Goal: Information Seeking & Learning: Learn about a topic

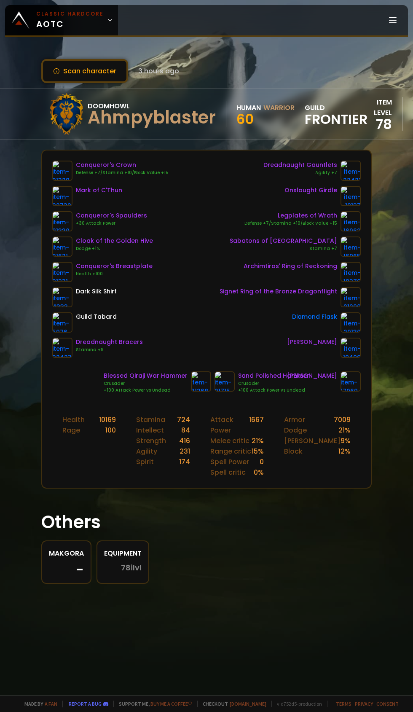
click at [107, 20] on icon at bounding box center [110, 20] width 6 height 6
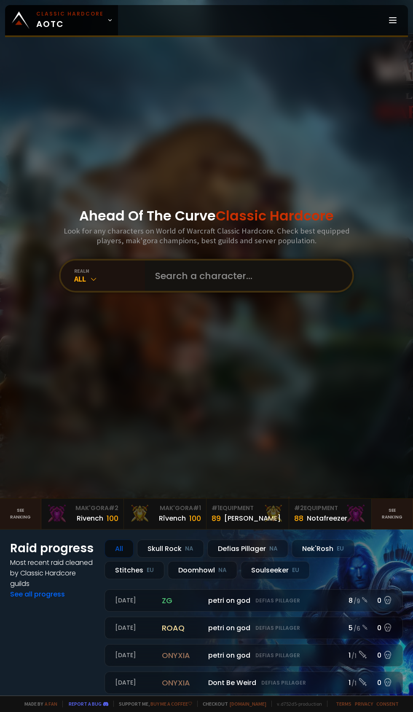
click at [205, 291] on input "text" at bounding box center [246, 276] width 192 height 30
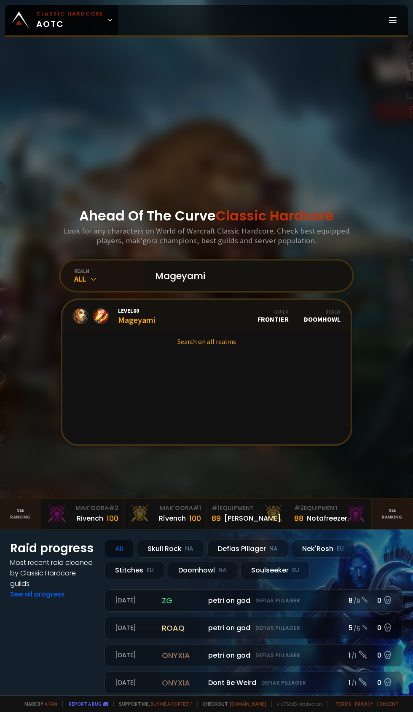
type input "Mageyami"
click at [150, 325] on div "Level 60 Mageyami" at bounding box center [137, 316] width 38 height 18
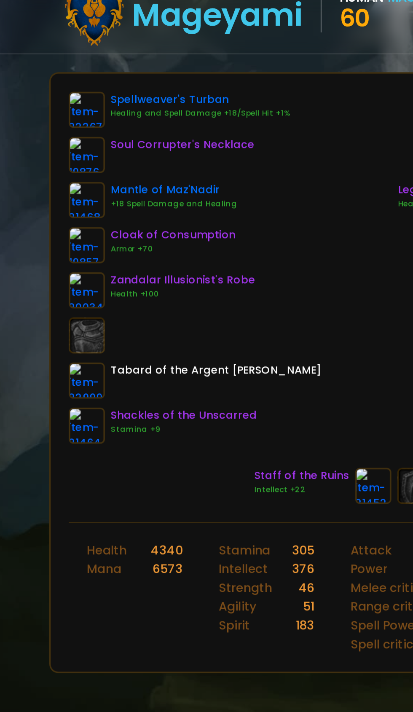
click at [62, 194] on img at bounding box center [62, 196] width 20 height 20
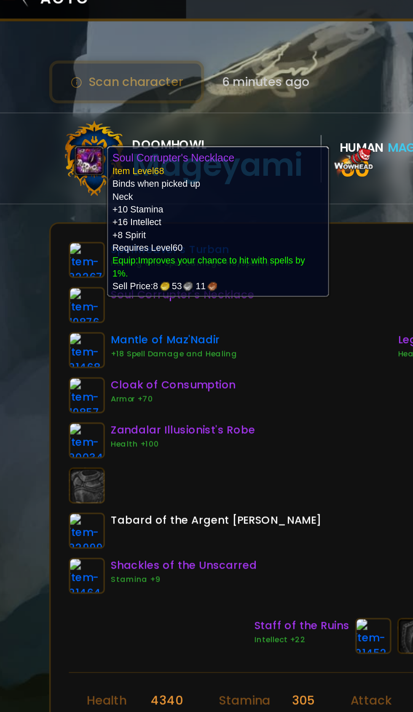
click at [207, 267] on div "Spellweaver's Turban Healing and Spell Damage +18/Spell Hit +1% Soul Corrupter'…" at bounding box center [206, 259] width 309 height 197
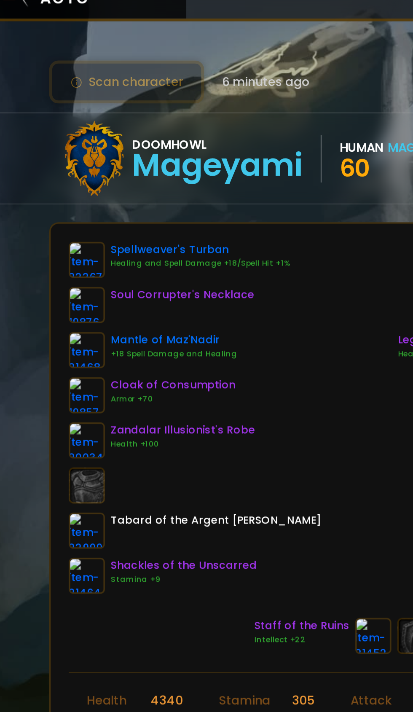
click at [61, 222] on img at bounding box center [62, 221] width 20 height 20
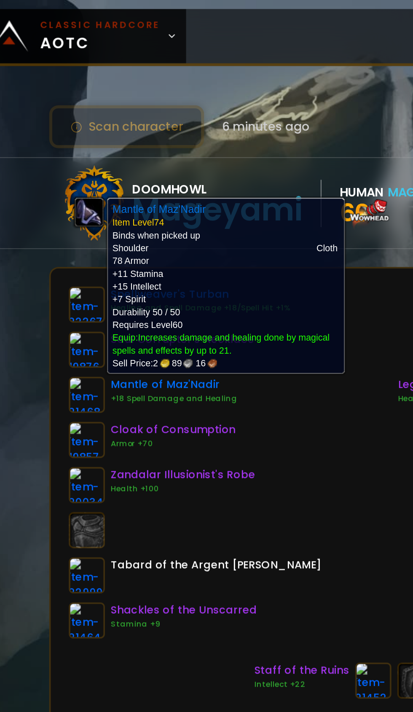
click at [206, 296] on div "Spellweaver's Turban Healing and Spell Damage +18/Spell Hit +1% Soul Corrupter'…" at bounding box center [206, 259] width 309 height 197
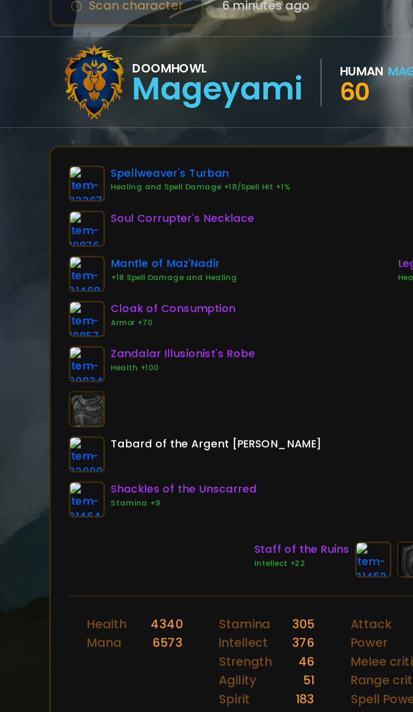
click at [56, 265] on img at bounding box center [62, 272] width 20 height 20
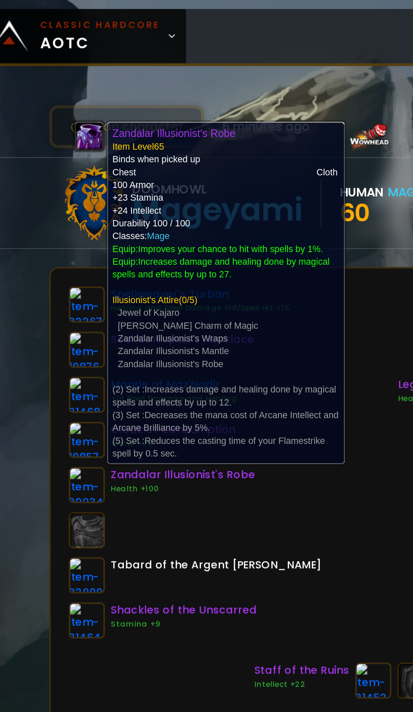
click at [201, 303] on div "Spellweaver's Turban Healing and Spell Damage +18/Spell Hit +1% Soul Corrupter'…" at bounding box center [206, 259] width 309 height 197
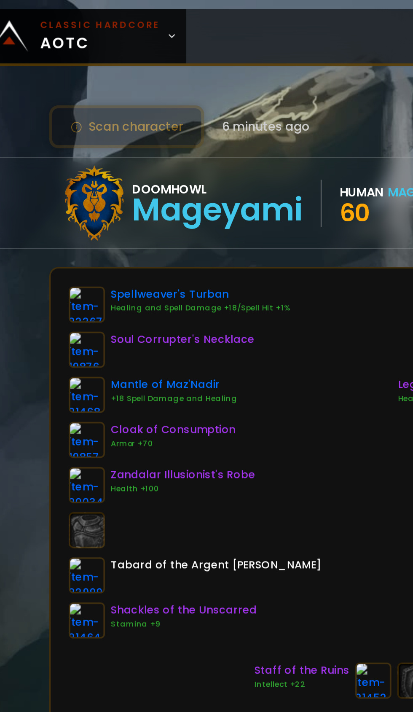
scroll to position [0, 16]
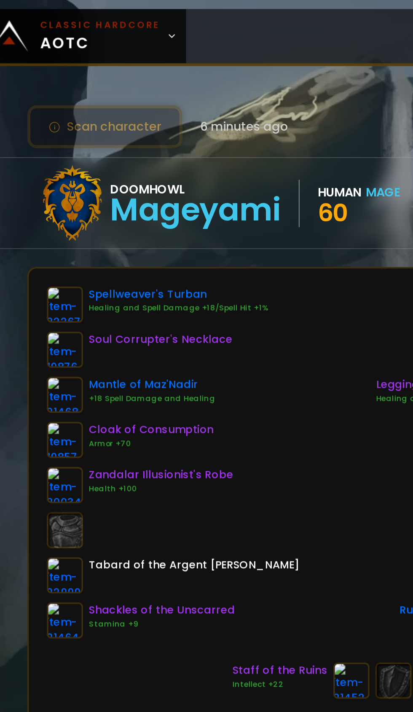
click at [44, 348] on img at bounding box center [50, 348] width 20 height 20
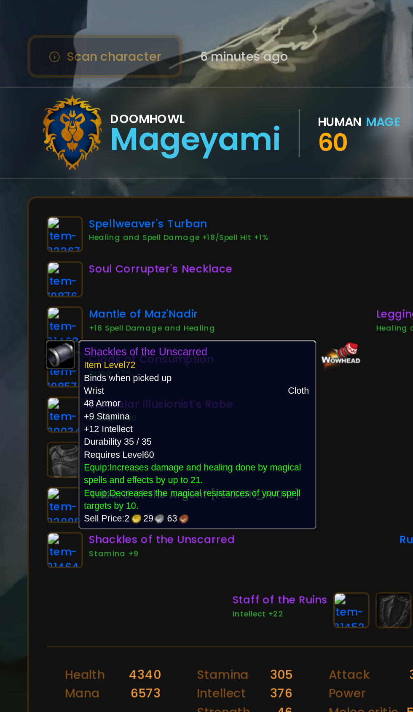
click at [179, 196] on div "Spellweaver's Turban Healing and Spell Damage +18/Spell Hit +1% Soul Corrupter'…" at bounding box center [194, 259] width 309 height 197
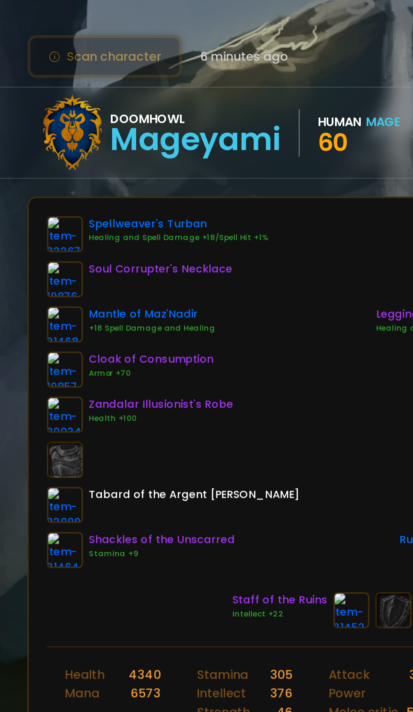
click at [45, 350] on img at bounding box center [50, 348] width 20 height 20
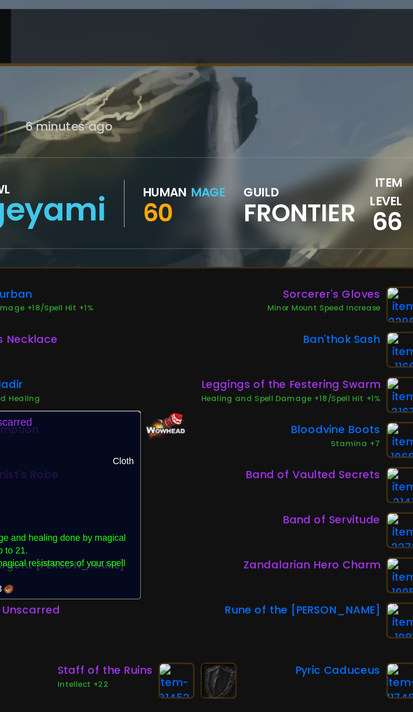
click at [198, 192] on div "Spellweaver's Turban Healing and Spell Damage +18/Spell Hit +1% Soul Corrupter'…" at bounding box center [194, 259] width 309 height 197
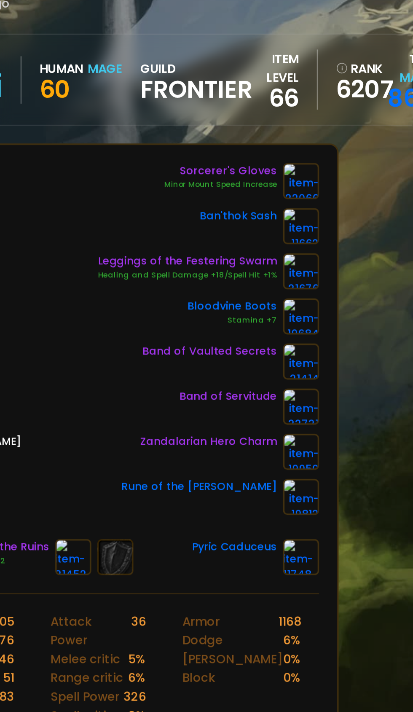
click at [340, 222] on img at bounding box center [339, 221] width 20 height 20
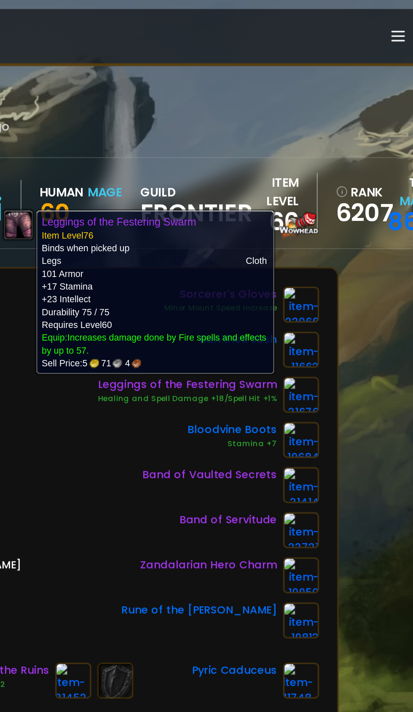
click at [201, 295] on div "Spellweaver's Turban Healing and Spell Damage +18/Spell Hit +1% Soul Corrupter'…" at bounding box center [194, 259] width 309 height 197
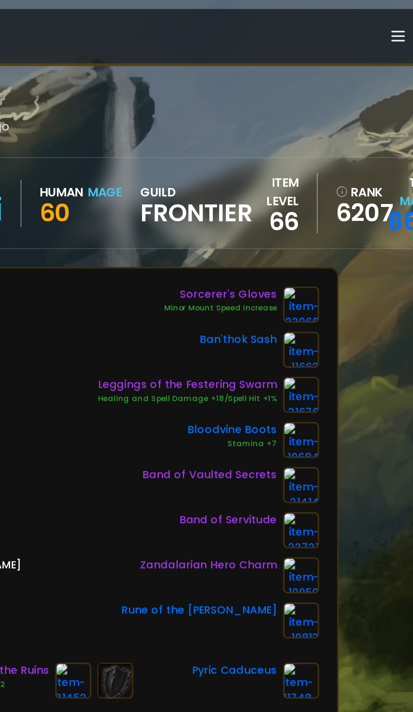
click at [334, 222] on img at bounding box center [339, 221] width 20 height 20
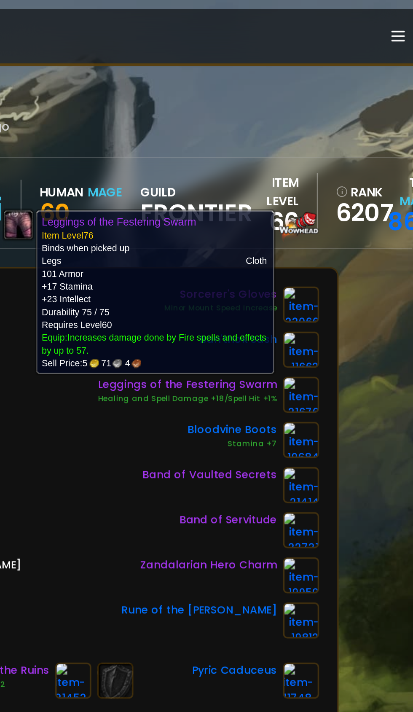
click at [203, 295] on div "Spellweaver's Turban Healing and Spell Damage +18/Spell Hit +1% Soul Corrupter'…" at bounding box center [194, 259] width 309 height 197
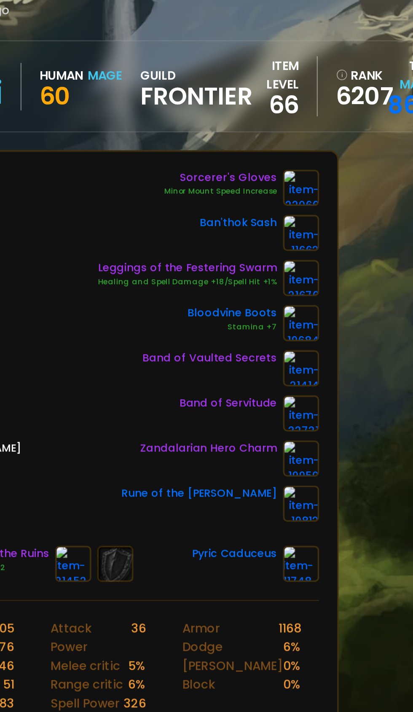
click at [333, 382] on img at bounding box center [339, 382] width 20 height 20
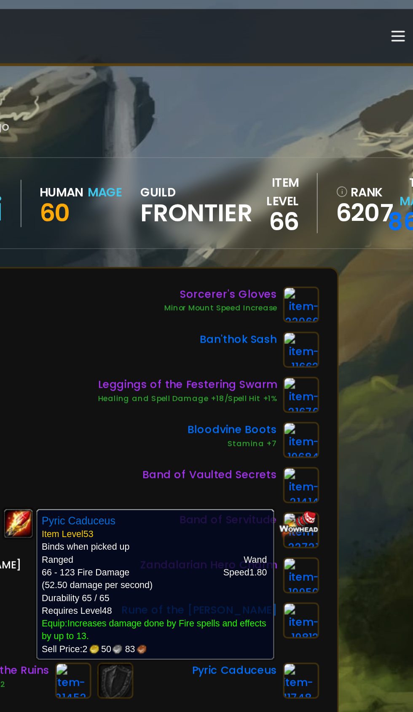
click at [205, 216] on div "Spellweaver's Turban Healing and Spell Damage +18/Spell Hit +1% Soul Corrupter'…" at bounding box center [194, 259] width 309 height 197
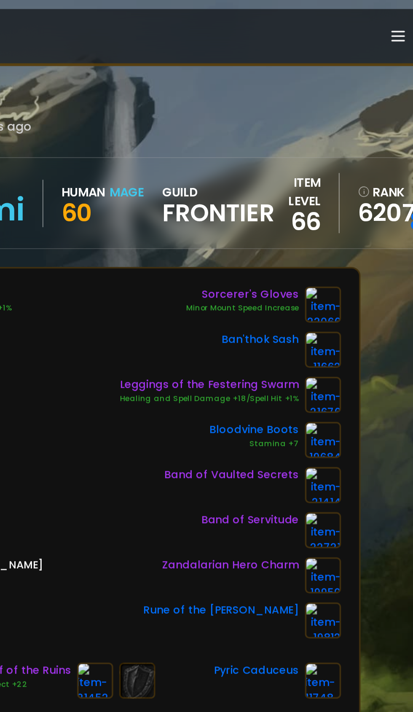
scroll to position [0, 0]
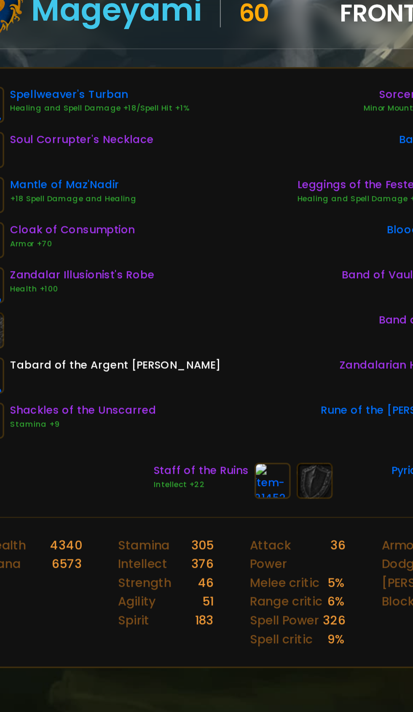
click at [217, 383] on img at bounding box center [223, 382] width 20 height 20
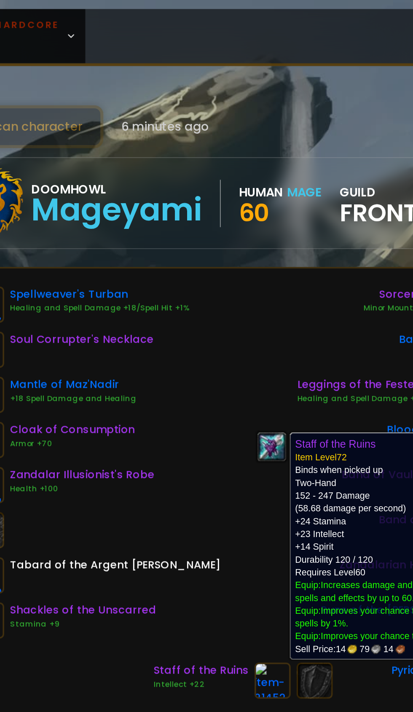
scroll to position [0, 16]
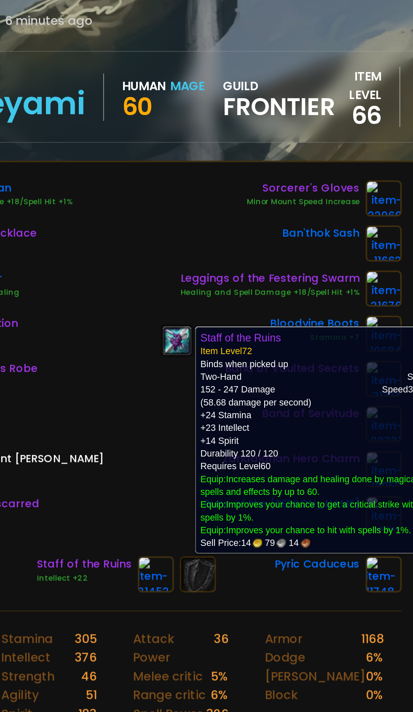
click at [172, 300] on div "Spellweaver's Turban Healing and Spell Damage +18/Spell Hit +1% Soul Corrupter'…" at bounding box center [194, 259] width 309 height 197
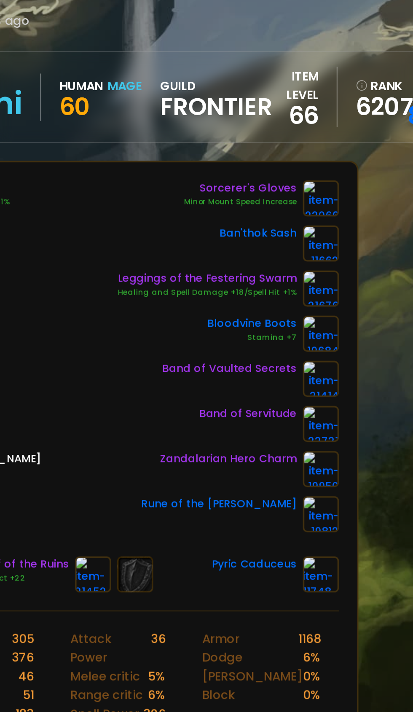
click at [335, 271] on img at bounding box center [339, 272] width 20 height 20
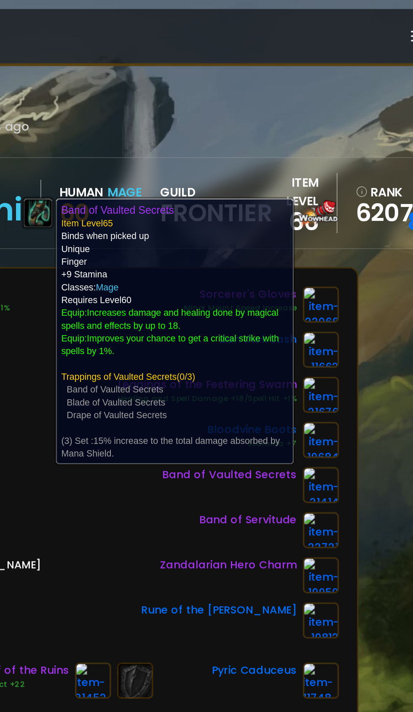
click at [199, 302] on div "Spellweaver's Turban Healing and Spell Damage +18/Spell Hit +1% Soul Corrupter'…" at bounding box center [194, 259] width 309 height 197
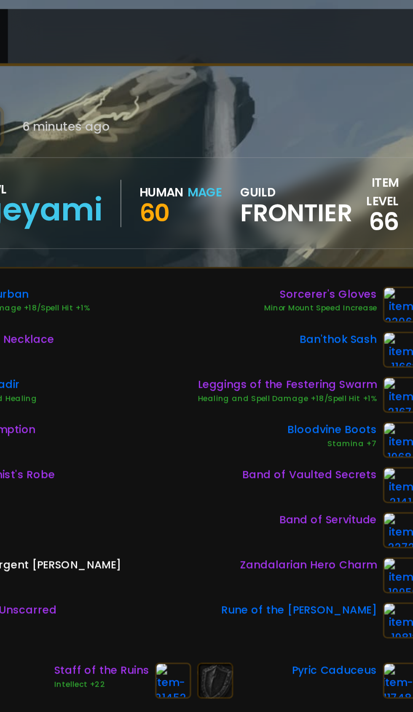
scroll to position [0, 0]
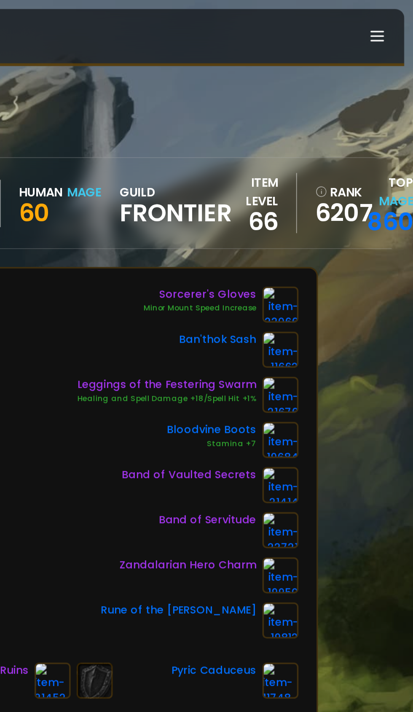
click at [329, 164] on img at bounding box center [339, 171] width 20 height 20
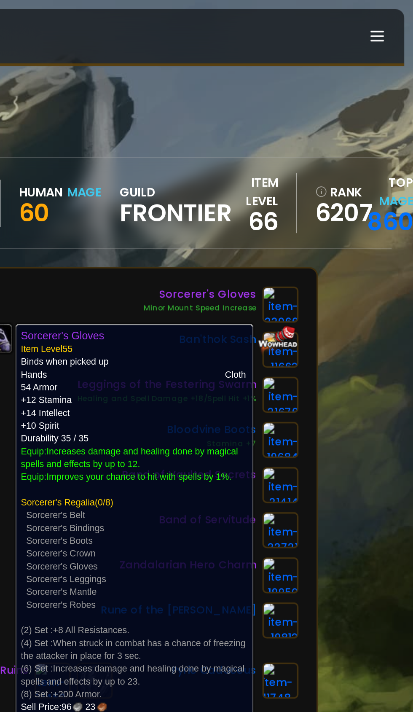
click at [385, 261] on div "Scan character 6 minutes ago Doomhowl Mageyami Human Mage 60 guild Frontier ite…" at bounding box center [206, 348] width 413 height 696
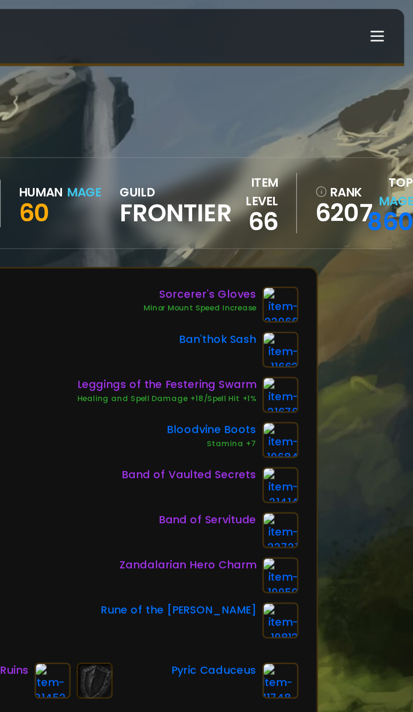
click at [332, 172] on img at bounding box center [339, 171] width 20 height 20
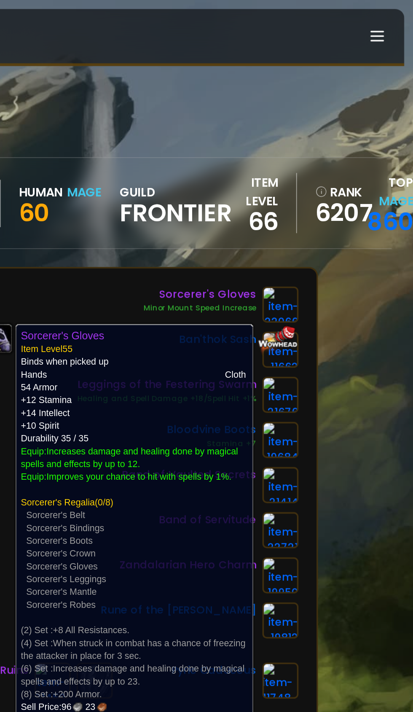
click at [383, 299] on div "Scan character 6 minutes ago Doomhowl Mageyami Human Mage 60 guild Frontier ite…" at bounding box center [206, 348] width 413 height 696
